Goal: Transaction & Acquisition: Purchase product/service

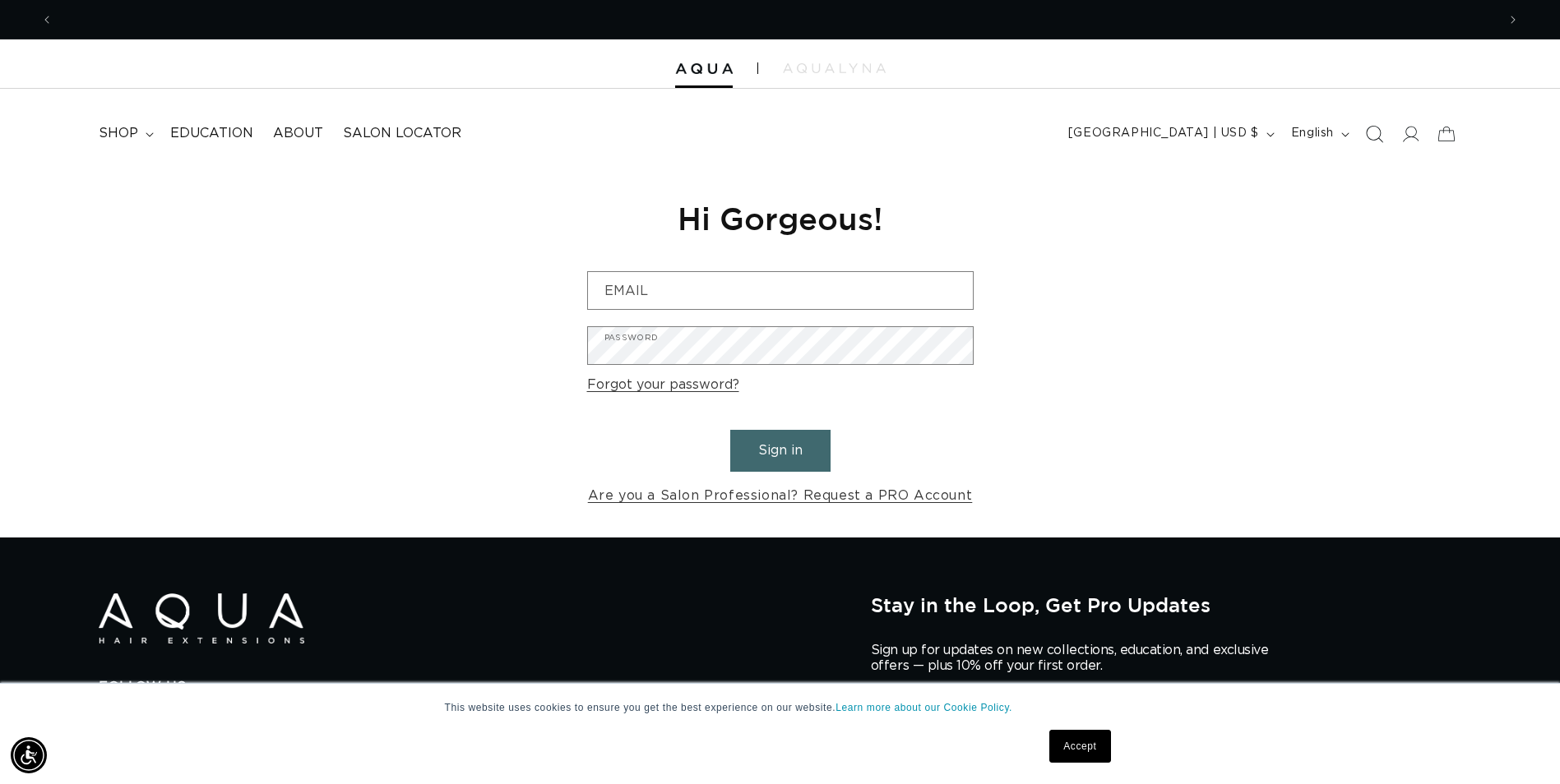
scroll to position [0, 2886]
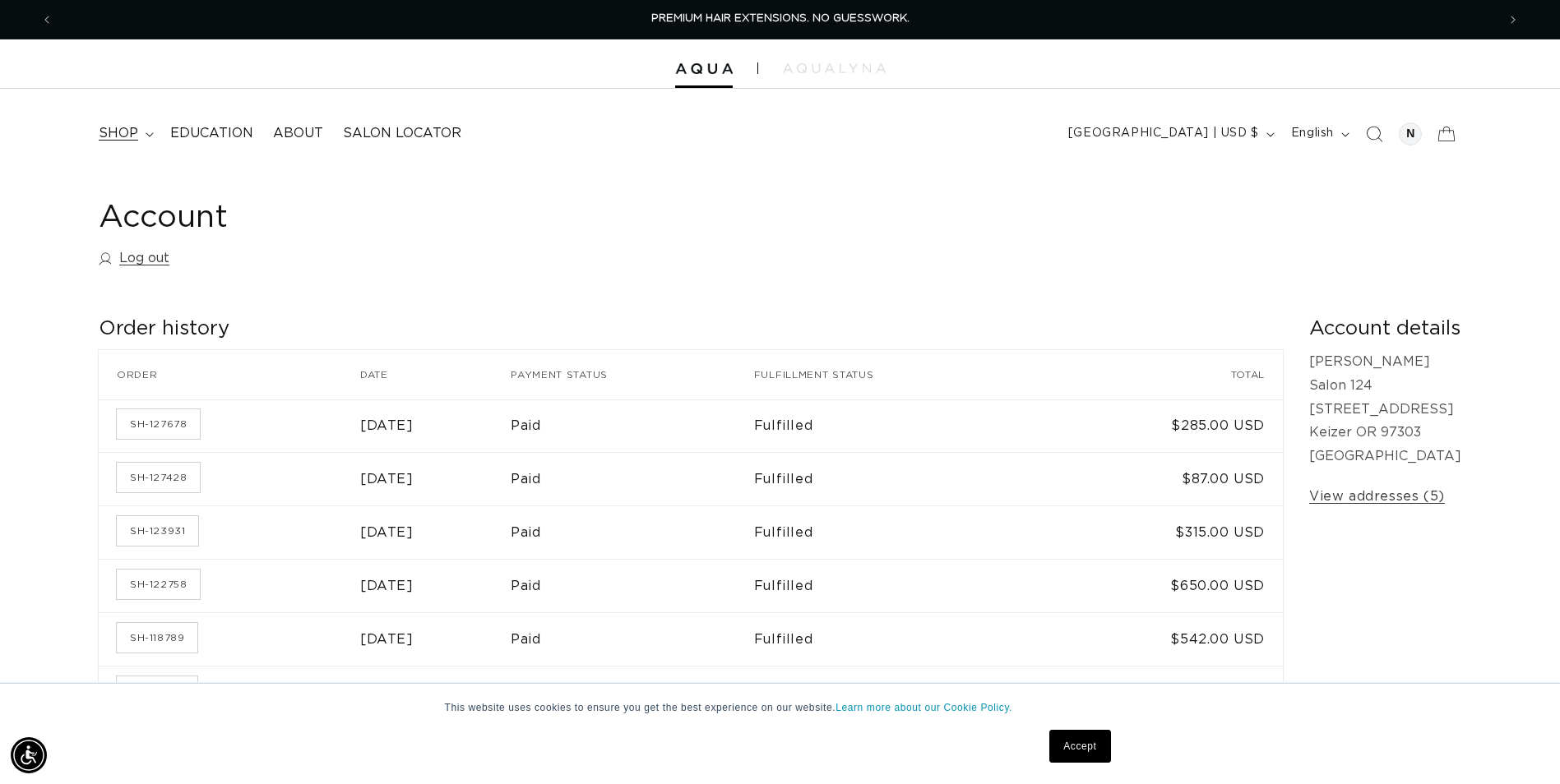
click at [108, 133] on span "shop" at bounding box center [118, 134] width 39 height 18
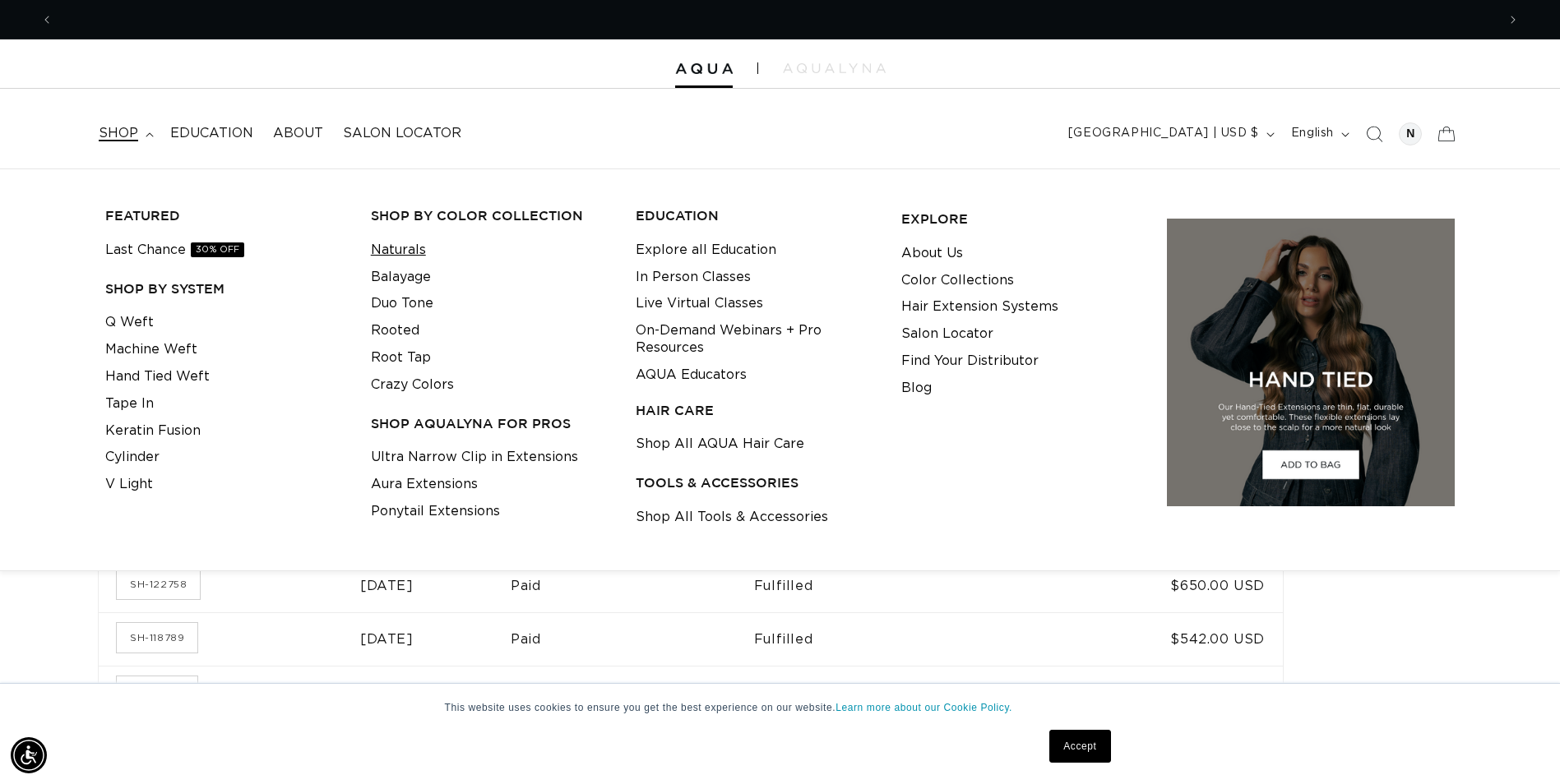
scroll to position [0, 1443]
click at [392, 242] on link "Naturals" at bounding box center [398, 250] width 55 height 28
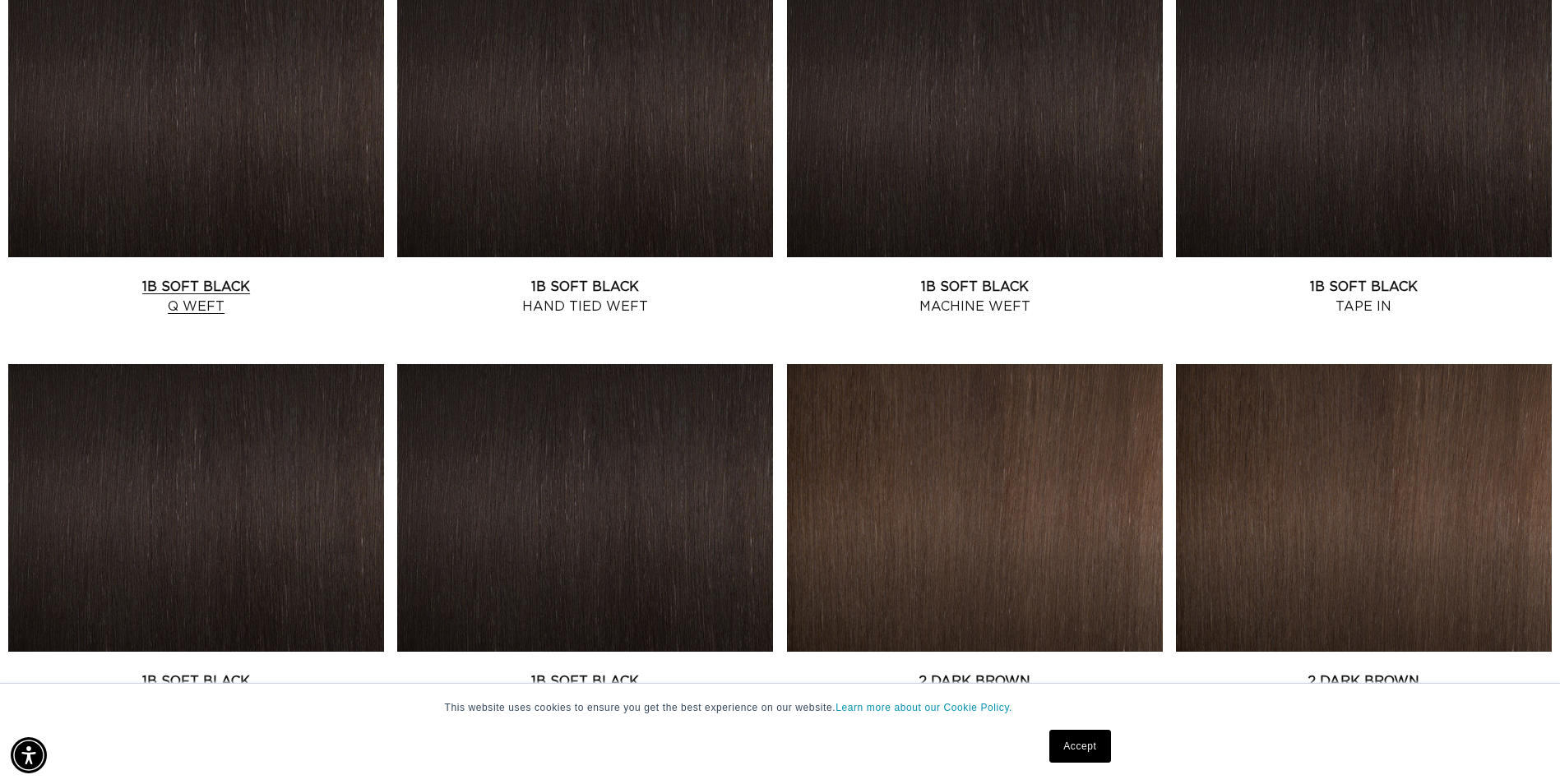
click at [215, 305] on link "1B Soft Black Q Weft" at bounding box center [195, 296] width 375 height 39
